Goal: Transaction & Acquisition: Purchase product/service

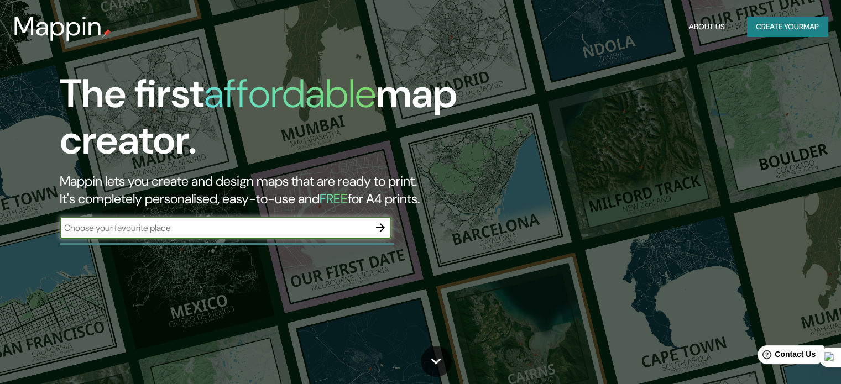
click at [359, 223] on input "text" at bounding box center [215, 228] width 310 height 13
click at [761, 22] on button "Create your map" at bounding box center [787, 27] width 81 height 20
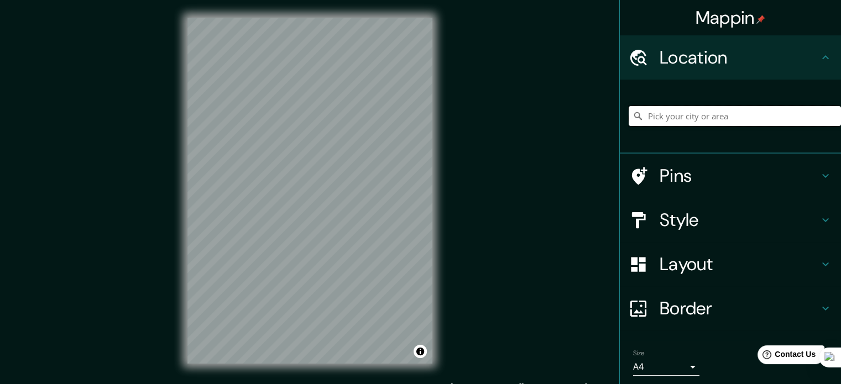
click at [707, 122] on input "Pick your city or area" at bounding box center [735, 116] width 212 height 20
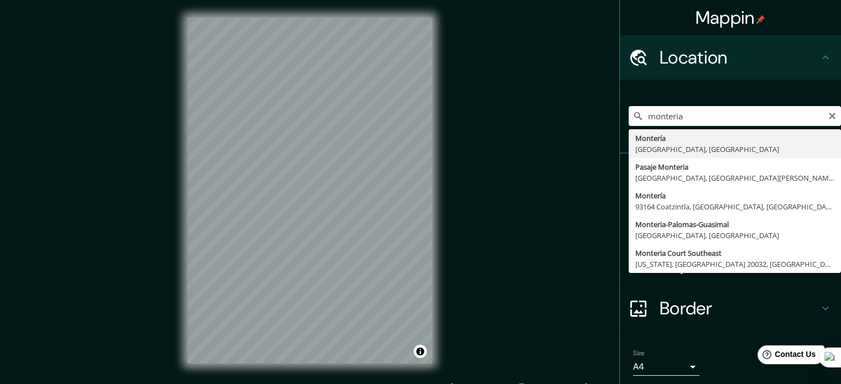
type input "Montería, [GEOGRAPHIC_DATA], [GEOGRAPHIC_DATA]"
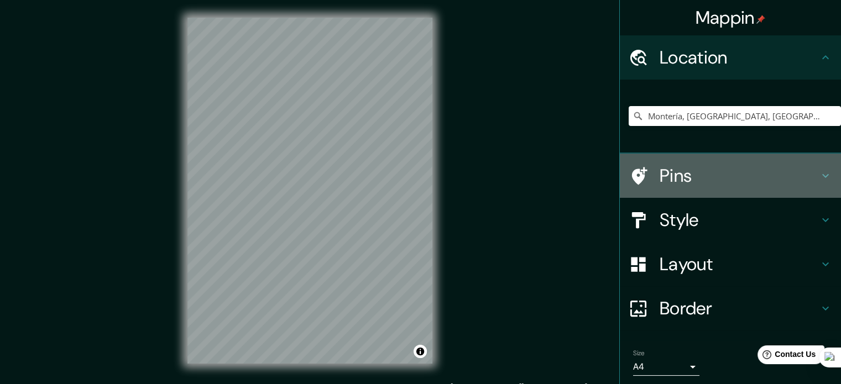
click at [720, 179] on h4 "Pins" at bounding box center [739, 176] width 159 height 22
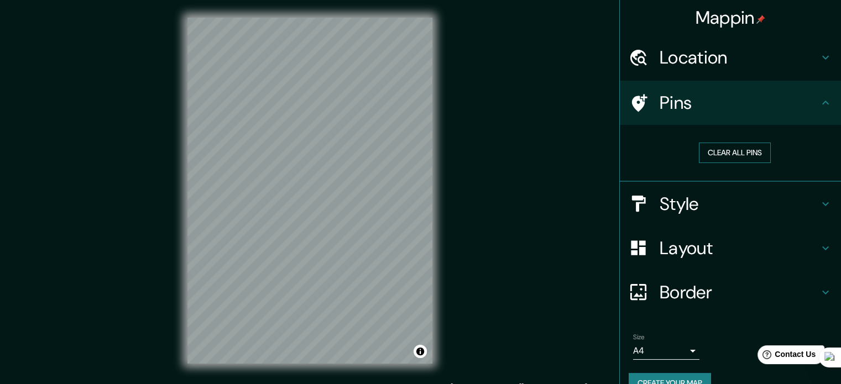
click at [724, 155] on button "Clear all pins" at bounding box center [735, 153] width 72 height 20
click at [721, 207] on h4 "Style" at bounding box center [739, 204] width 159 height 22
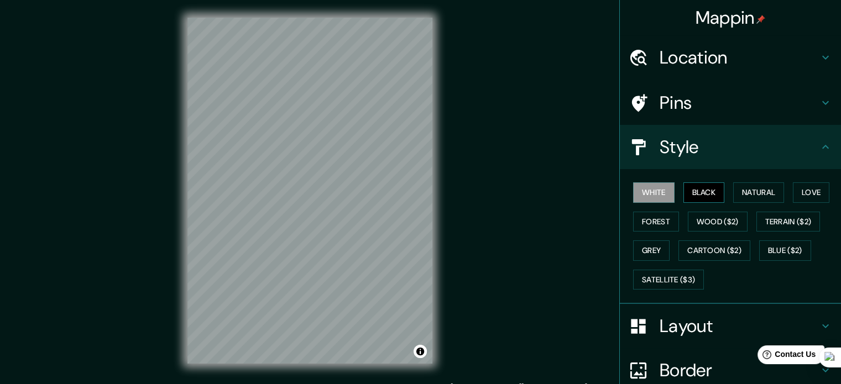
click at [702, 198] on button "Black" at bounding box center [704, 193] width 41 height 20
click at [740, 191] on button "Natural" at bounding box center [758, 193] width 51 height 20
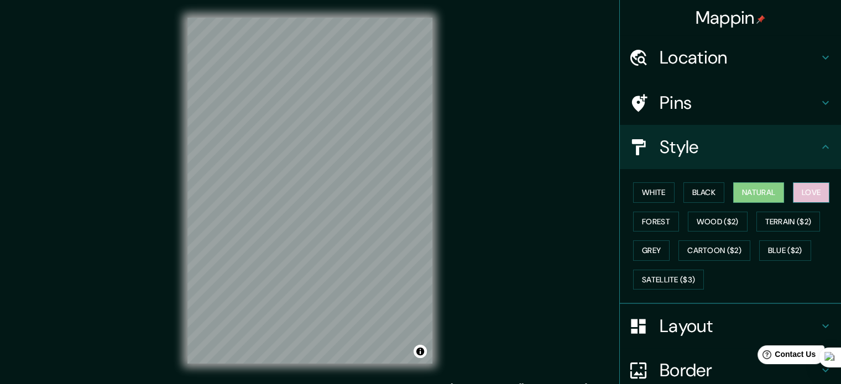
click at [805, 185] on button "Love" at bounding box center [811, 193] width 37 height 20
drag, startPoint x: 649, startPoint y: 222, endPoint x: 658, endPoint y: 220, distance: 9.1
click at [650, 222] on button "Forest" at bounding box center [656, 222] width 46 height 20
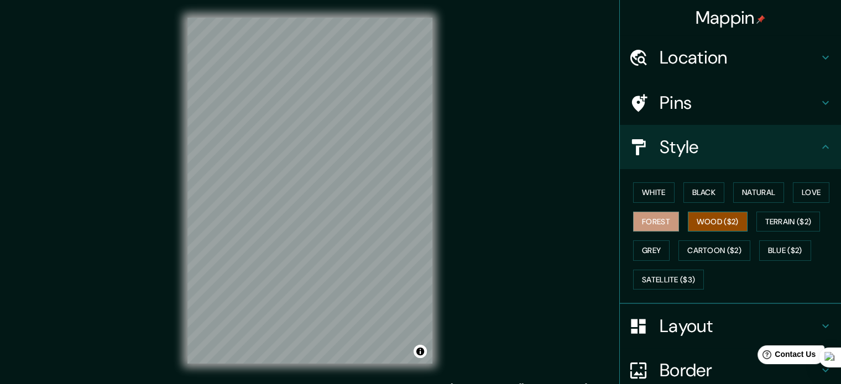
click at [711, 220] on button "Wood ($2)" at bounding box center [718, 222] width 60 height 20
click at [646, 249] on button "Grey" at bounding box center [651, 251] width 37 height 20
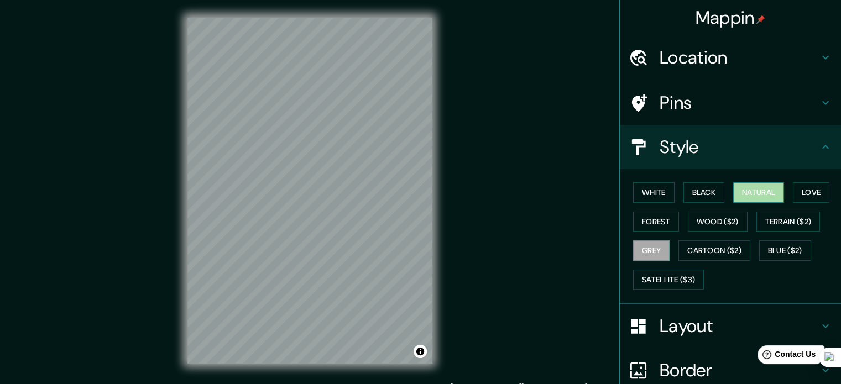
click at [743, 189] on button "Natural" at bounding box center [758, 193] width 51 height 20
click at [704, 318] on h4 "Layout" at bounding box center [739, 326] width 159 height 22
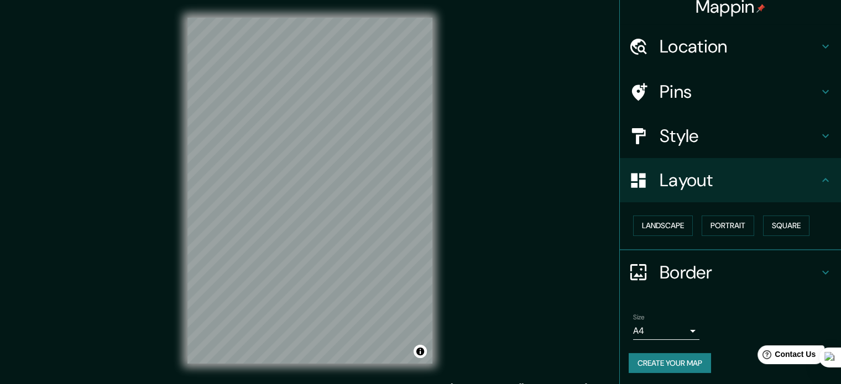
scroll to position [12, 0]
click at [680, 325] on body "Mappin Location [GEOGRAPHIC_DATA], [GEOGRAPHIC_DATA], [GEOGRAPHIC_DATA] Pins St…" at bounding box center [420, 192] width 841 height 384
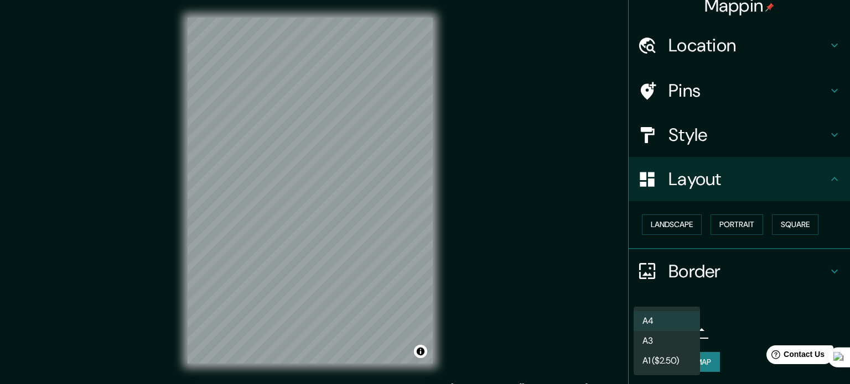
click at [680, 339] on li "A3" at bounding box center [666, 341] width 66 height 20
type input "a4"
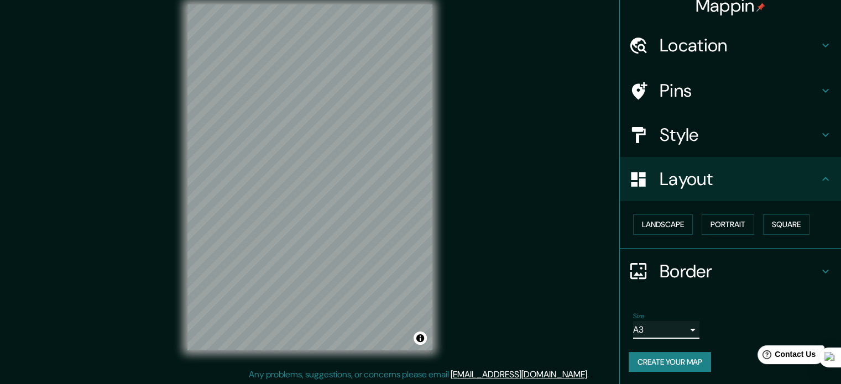
scroll to position [14, 0]
click at [660, 221] on button "Landscape" at bounding box center [663, 225] width 60 height 20
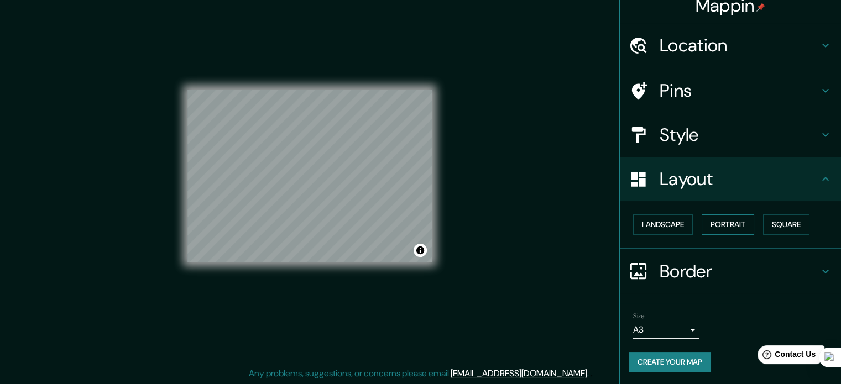
click at [727, 226] on button "Portrait" at bounding box center [728, 225] width 53 height 20
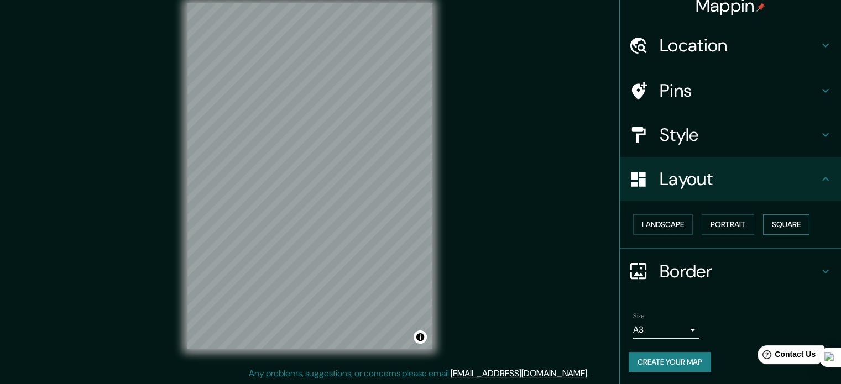
click at [777, 223] on button "Square" at bounding box center [786, 225] width 46 height 20
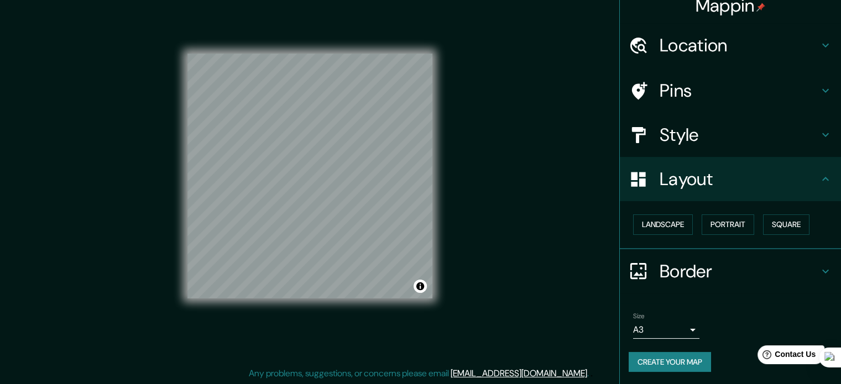
click at [730, 91] on h4 "Pins" at bounding box center [739, 91] width 159 height 22
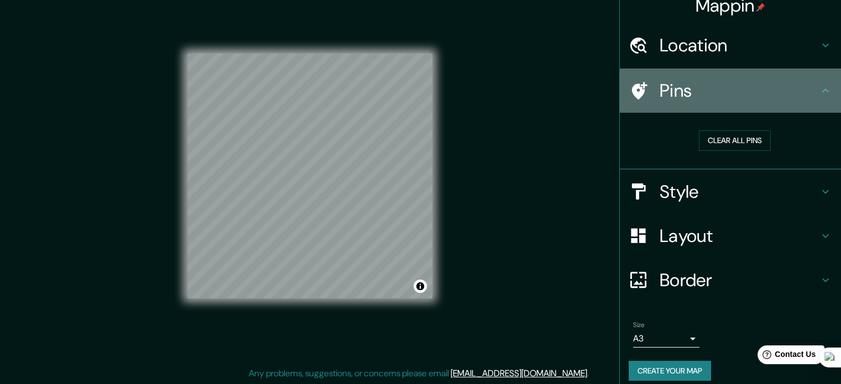
click at [735, 85] on h4 "Pins" at bounding box center [739, 91] width 159 height 22
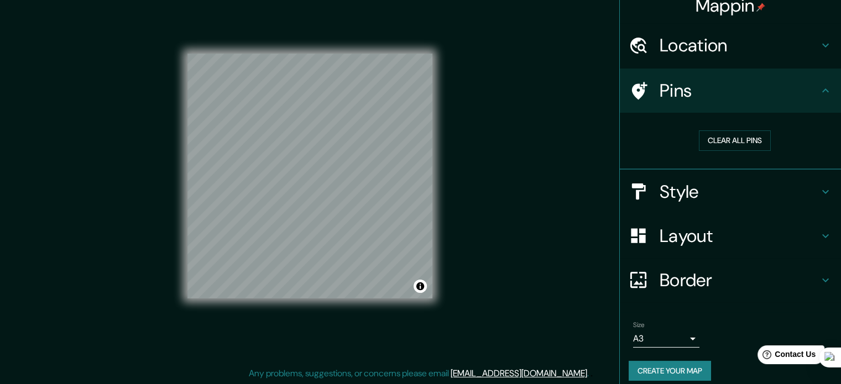
click at [730, 181] on h4 "Style" at bounding box center [739, 192] width 159 height 22
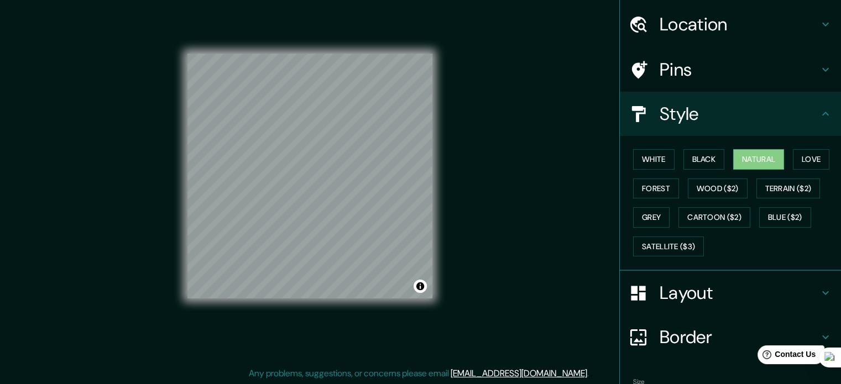
scroll to position [98, 0]
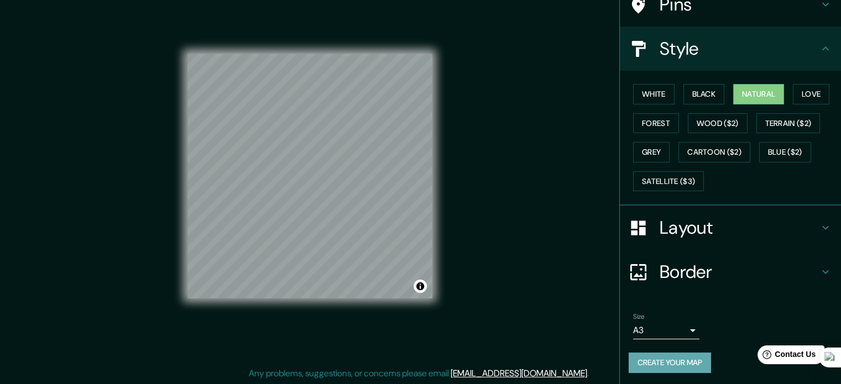
click at [673, 356] on button "Create your map" at bounding box center [670, 363] width 82 height 20
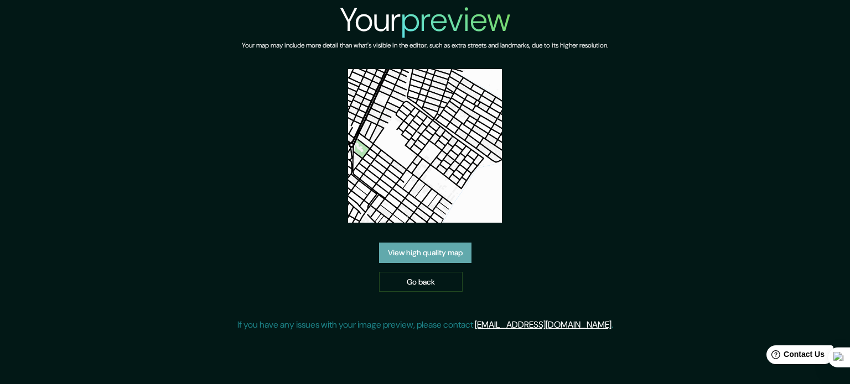
click at [418, 251] on link "View high quality map" at bounding box center [425, 253] width 92 height 20
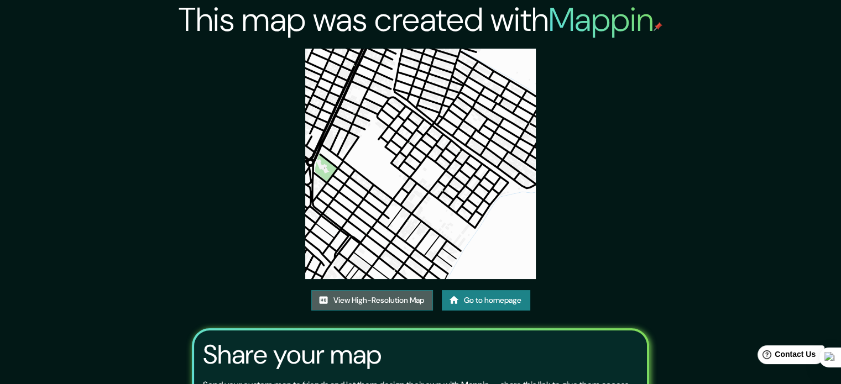
click at [383, 296] on link "View High-Resolution Map" at bounding box center [372, 300] width 122 height 20
